Goal: Task Accomplishment & Management: Manage account settings

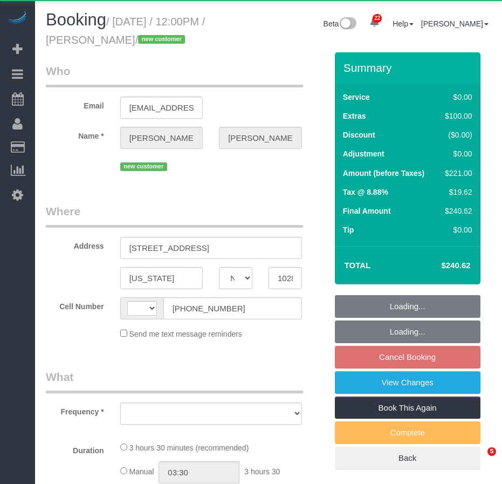
select select "NY"
select select "string:[GEOGRAPHIC_DATA]"
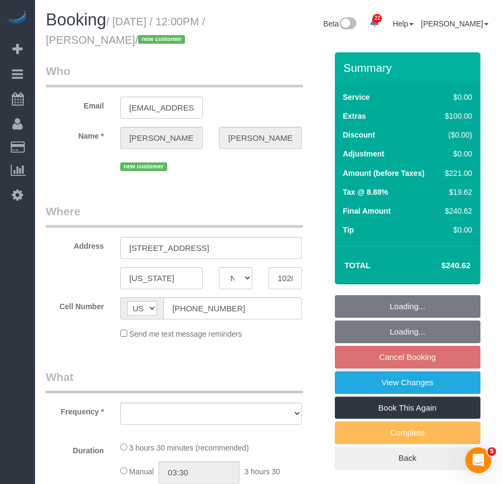
select select "object:947"
select select "string:stripe-pm_1S9Adf4VGloSiKo7qXztnJGQ"
select select "1"
select select "number:57"
select select "number:75"
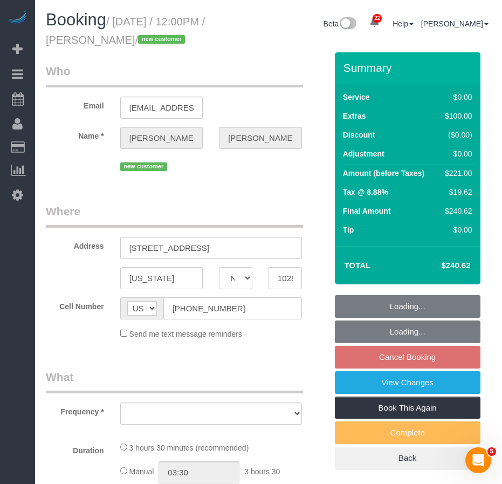
select select "number:15"
select select "number:6"
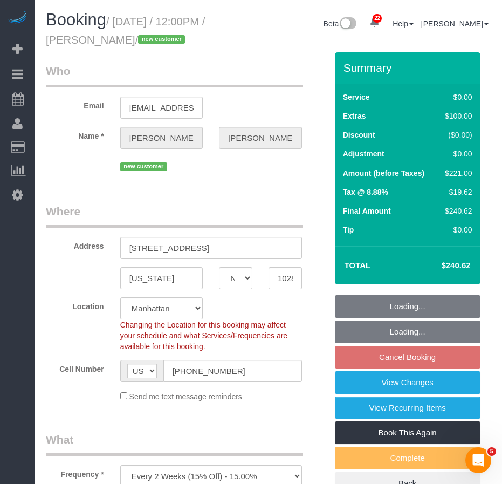
select select "object:1512"
select select "spot2"
select select "1"
click at [173, 259] on input "[STREET_ADDRESS]" at bounding box center [211, 248] width 182 height 22
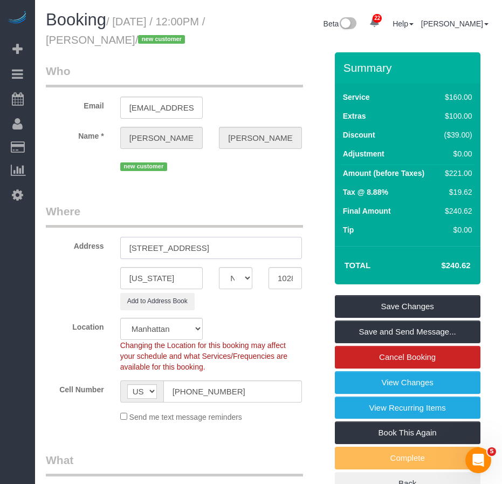
click at [194, 259] on input "[STREET_ADDRESS]" at bounding box center [211, 248] width 182 height 22
type input "[STREET_ADDRESS]"
click at [74, 289] on div "[US_STATE] AK AL AR AZ CA CO CT DC DE [GEOGRAPHIC_DATA] [GEOGRAPHIC_DATA] HI IA…" at bounding box center [186, 278] width 297 height 22
drag, startPoint x: 129, startPoint y: 265, endPoint x: 230, endPoint y: 276, distance: 101.4
click at [230, 259] on input "[STREET_ADDRESS]" at bounding box center [211, 248] width 182 height 22
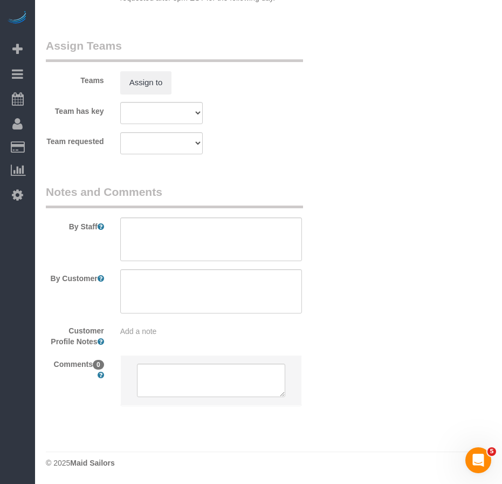
scroll to position [1533, 0]
click at [157, 335] on div "Add a note" at bounding box center [211, 331] width 182 height 11
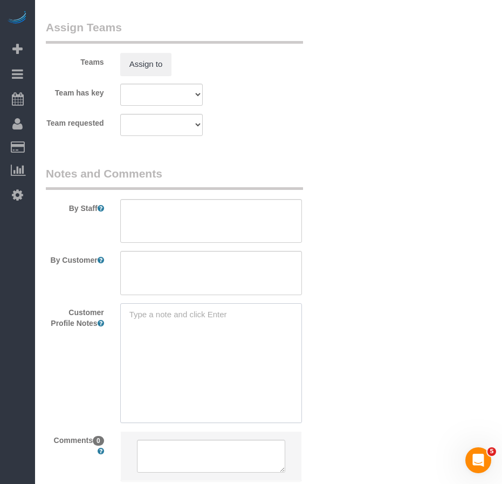
click at [186, 336] on textarea at bounding box center [211, 362] width 182 height 119
paste textarea "[URL][DOMAIN_NAME]"
type textarea "[URL][DOMAIN_NAME] 1BR/1Bath 634 sqft"
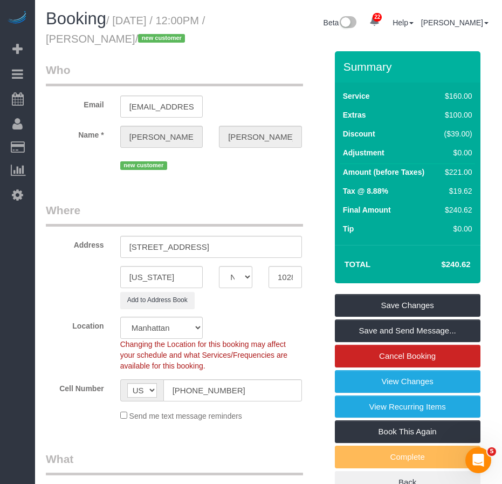
scroll to position [0, 0]
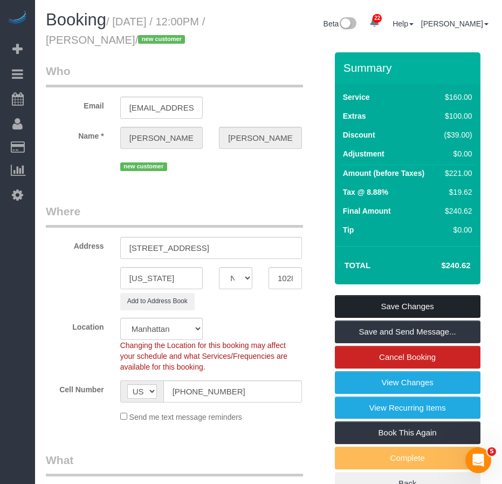
click at [357, 318] on link "Save Changes" at bounding box center [408, 306] width 146 height 23
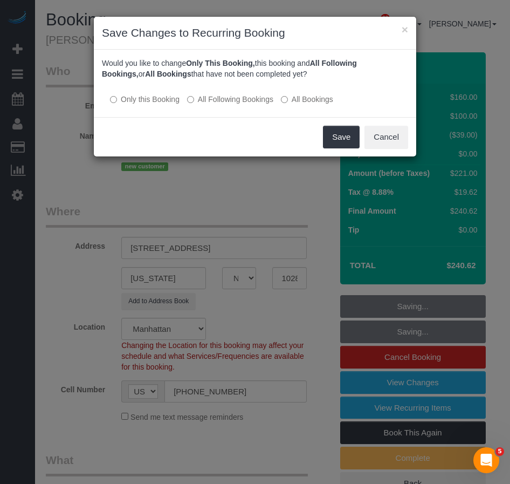
click at [190, 103] on label "All Following Bookings" at bounding box center [230, 99] width 86 height 11
click at [334, 137] on button "Save" at bounding box center [341, 137] width 37 height 23
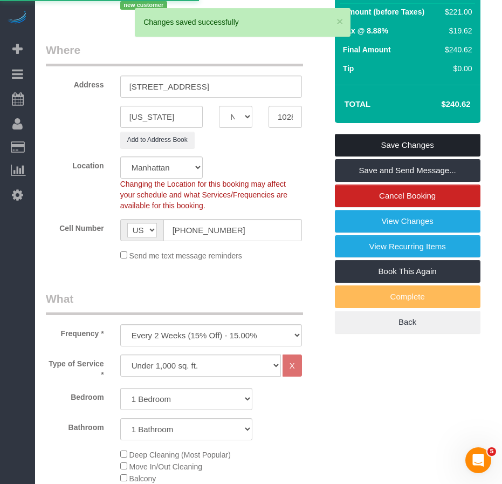
scroll to position [162, 0]
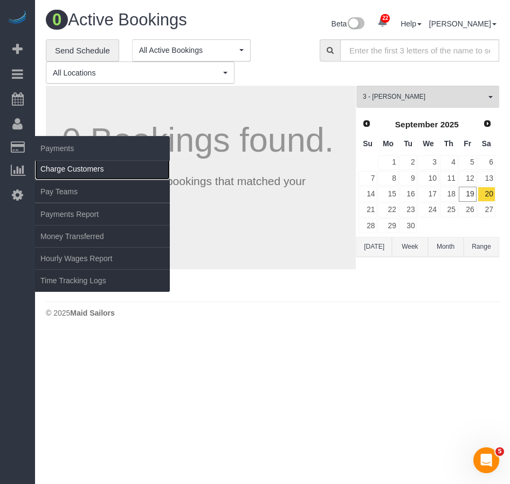
click at [64, 170] on link "Charge Customers" at bounding box center [102, 169] width 135 height 22
select select
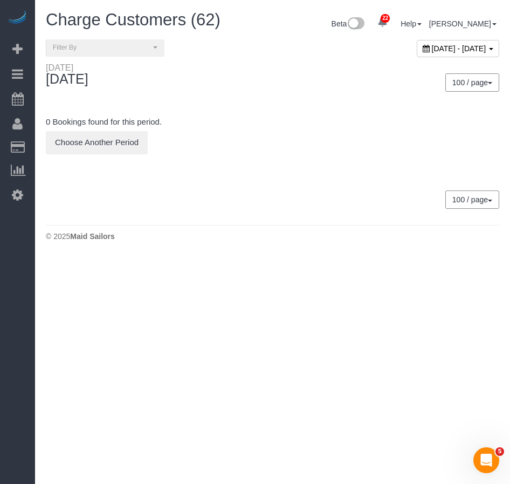
click at [432, 48] on span "[DATE] - [DATE]" at bounding box center [459, 48] width 54 height 9
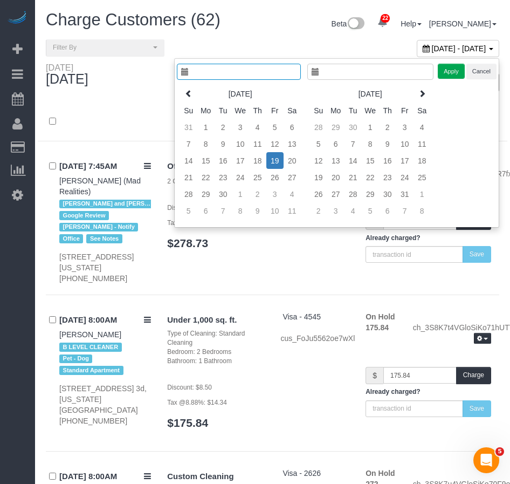
type input "**********"
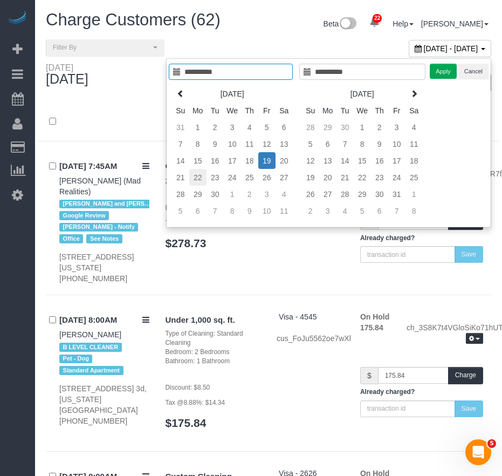
type input "**********"
click at [195, 178] on td "22" at bounding box center [197, 177] width 17 height 17
type input "**********"
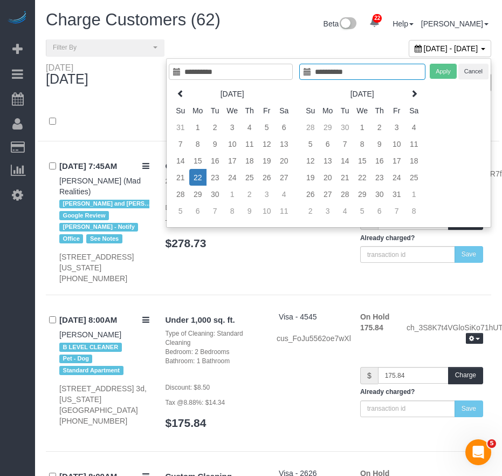
click at [195, 178] on td "22" at bounding box center [197, 177] width 17 height 17
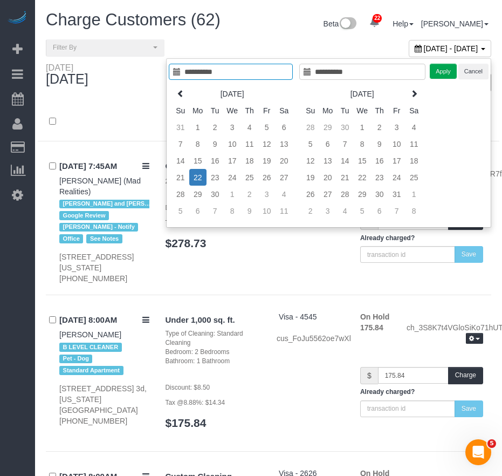
type input "**********"
click at [437, 67] on button "Apply" at bounding box center [443, 72] width 27 height 16
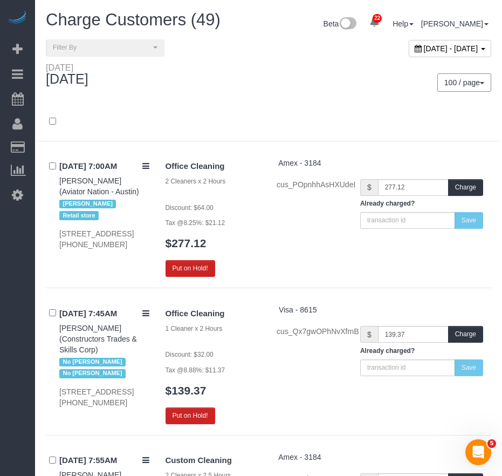
click at [282, 250] on div "Office Cleaning 2 Cleaners x 2 Hours Discount: $64.00 Tax @8.25%: $21.12 $277.1…" at bounding box center [324, 217] width 334 height 120
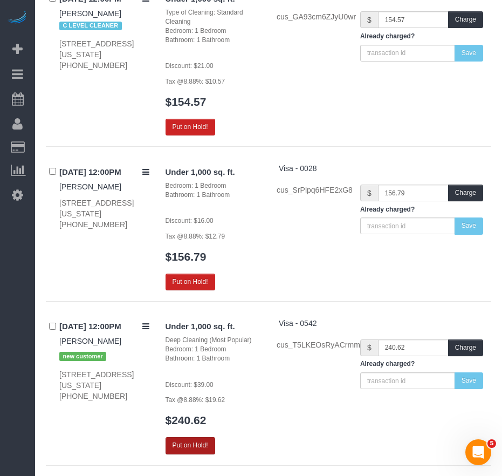
click at [195, 437] on button "Put on Hold!" at bounding box center [191, 445] width 50 height 17
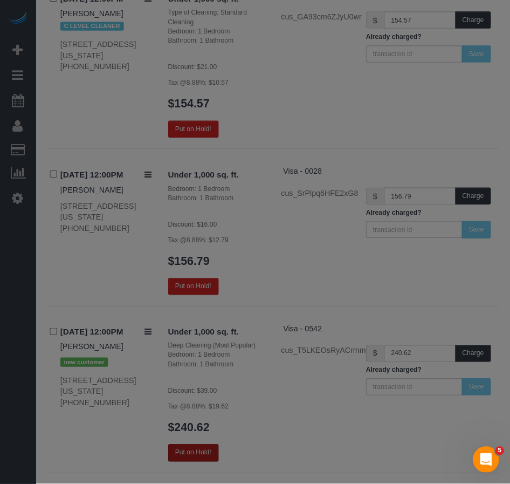
scroll to position [5788, 0]
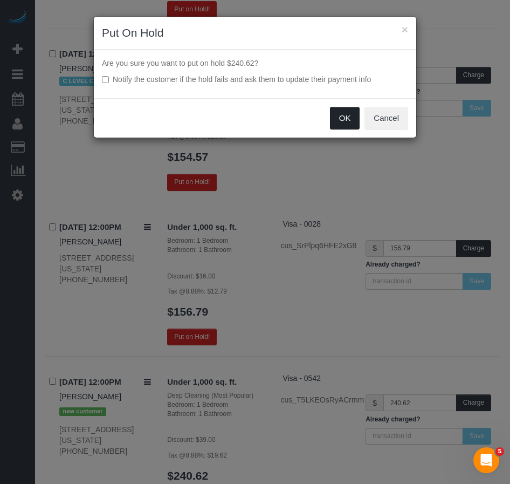
drag, startPoint x: 339, startPoint y: 120, endPoint x: 255, endPoint y: 57, distance: 105.5
click at [339, 120] on button "OK" at bounding box center [345, 118] width 30 height 23
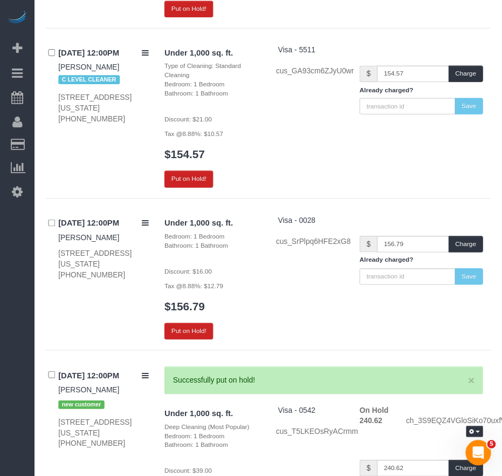
scroll to position [5855, 0]
